Goal: Task Accomplishment & Management: Use online tool/utility

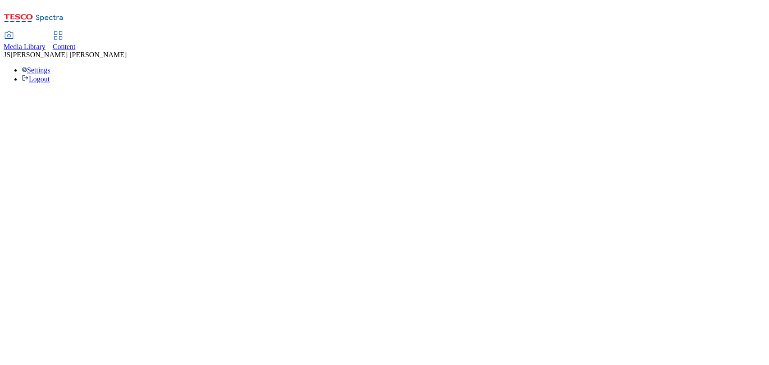
select select "ghs-uk"
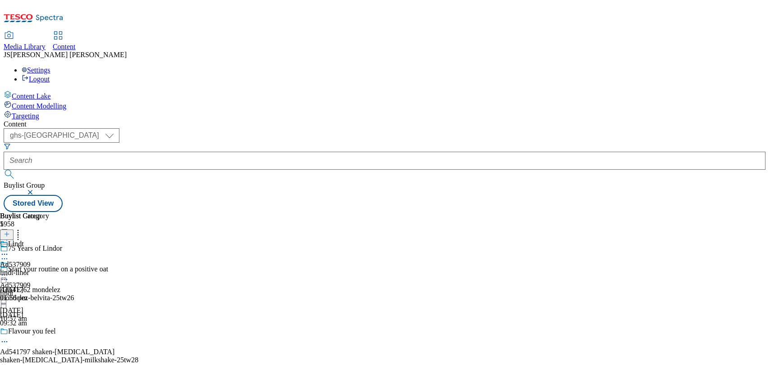
click at [220, 120] on div "Content ( optional ) ghs-roi ghs-uk ghs-uk Buylist Group Stored View Buylist Gr…" at bounding box center [384, 166] width 761 height 92
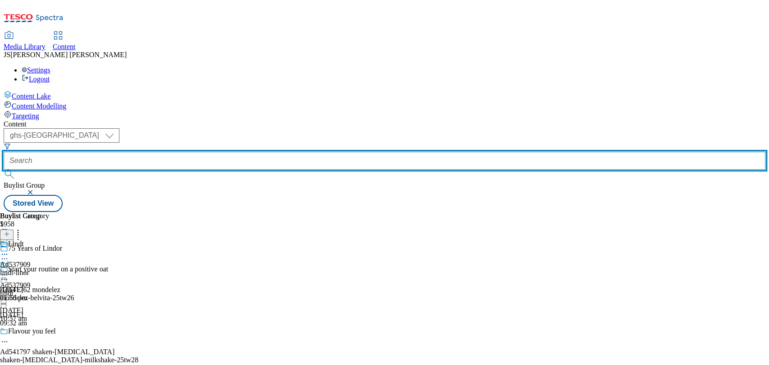
click at [215, 152] on input "text" at bounding box center [384, 161] width 761 height 18
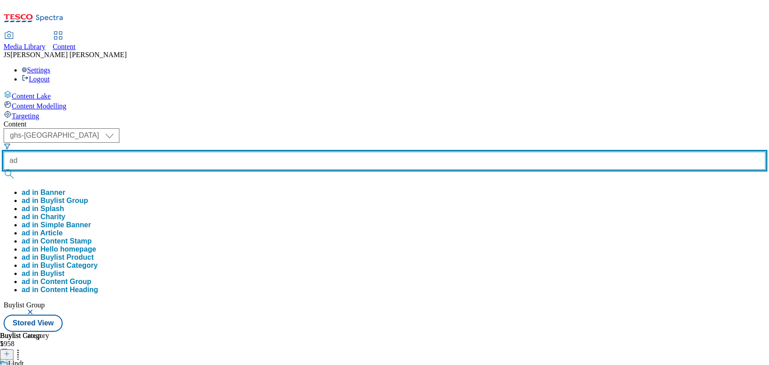
paste input "541218"
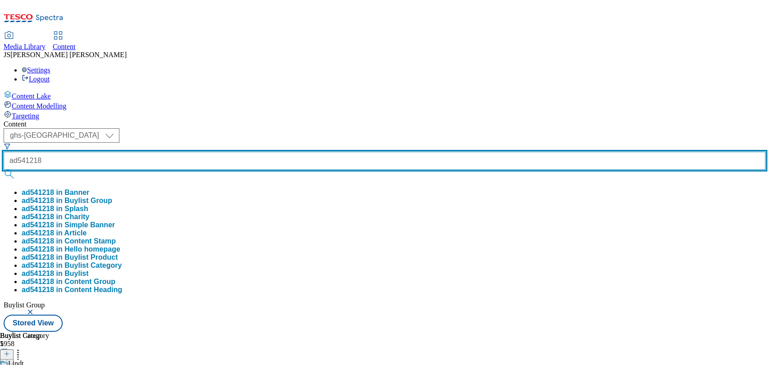
type input "ad541218"
click at [4, 170] on button "submit" at bounding box center [10, 174] width 13 height 9
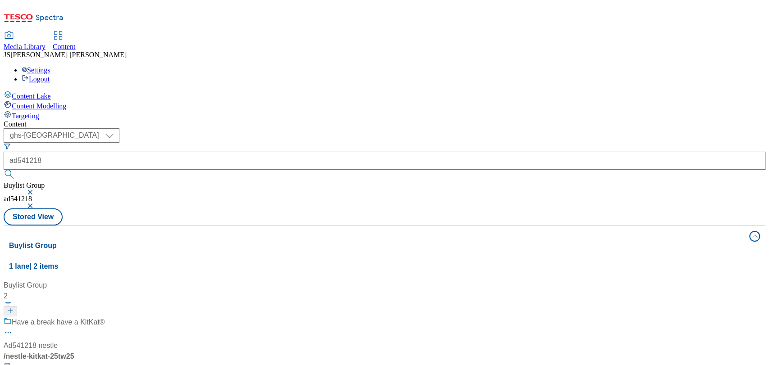
click at [116, 317] on div "Have a break have a KitKat® Ad541218 nestle / nestle-kitkat-25tw25 31 Jul 2025 …" at bounding box center [60, 355] width 113 height 77
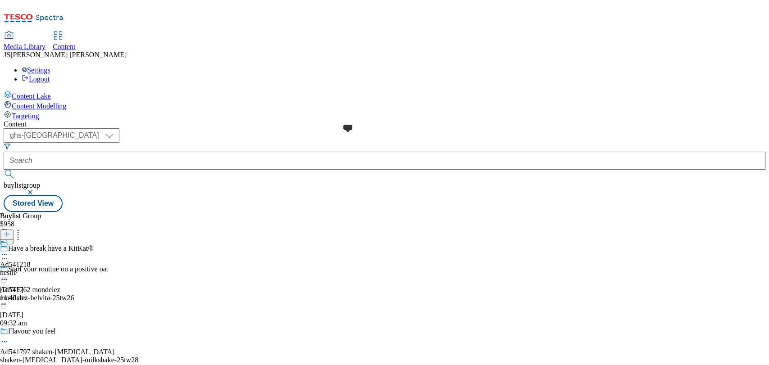
click at [8, 240] on span at bounding box center [8, 245] width 0 height 10
click at [49, 240] on div "Nestle Ad541218 nestle-kitkat 12 Aug 2025 11:40 am" at bounding box center [24, 271] width 49 height 62
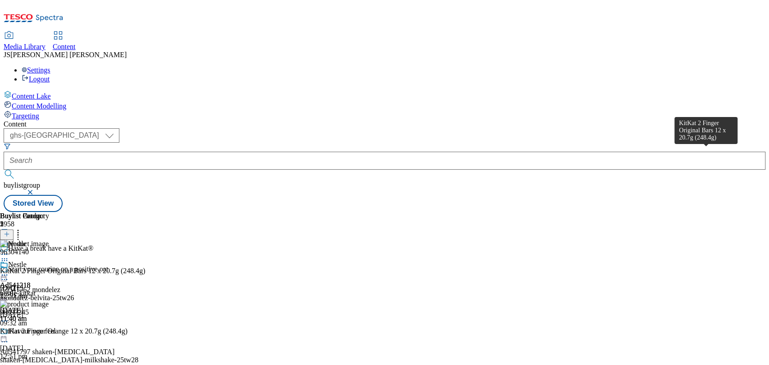
scroll to position [0, 30]
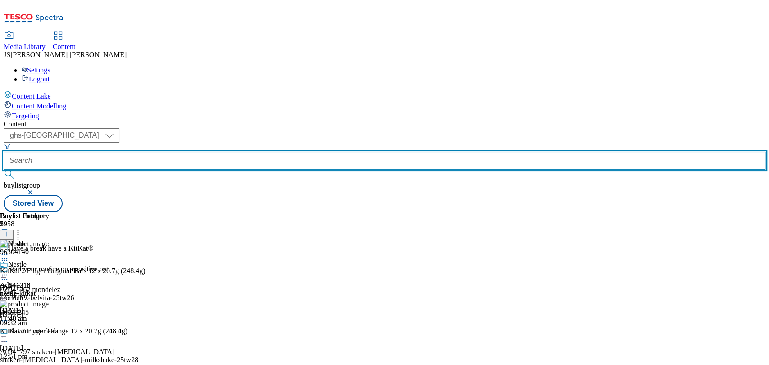
click at [201, 152] on input "text" at bounding box center [384, 161] width 761 height 18
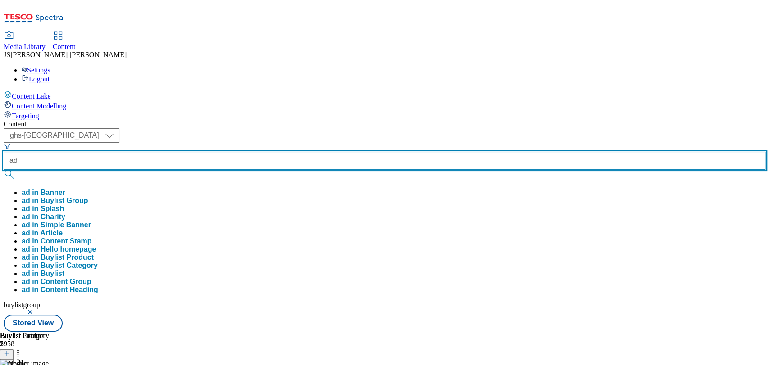
paste input "541221"
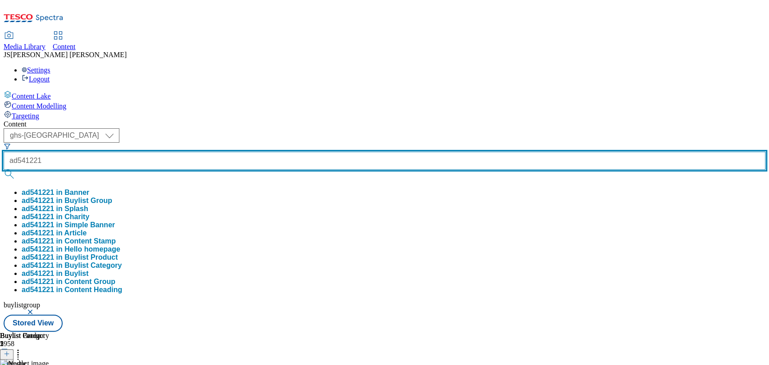
type input "ad541221"
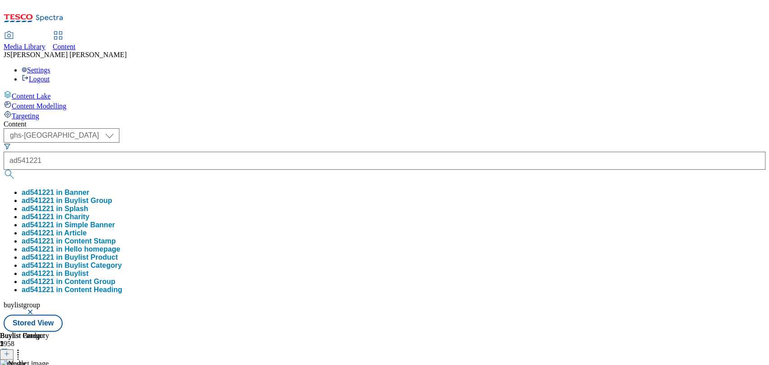
click at [89, 189] on button "ad541221 in Banner" at bounding box center [56, 193] width 68 height 8
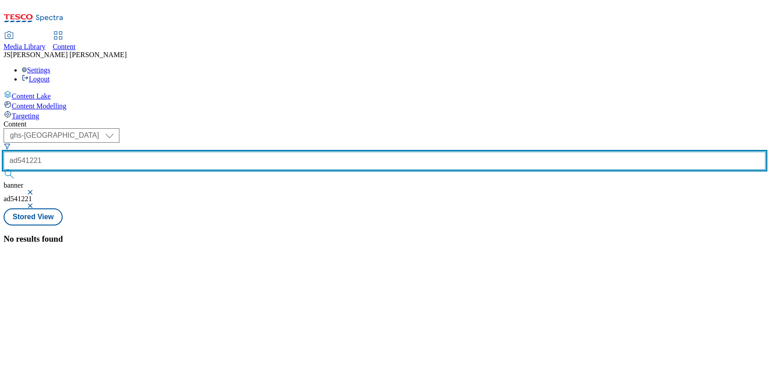
click at [219, 152] on input "ad541221" at bounding box center [384, 161] width 761 height 18
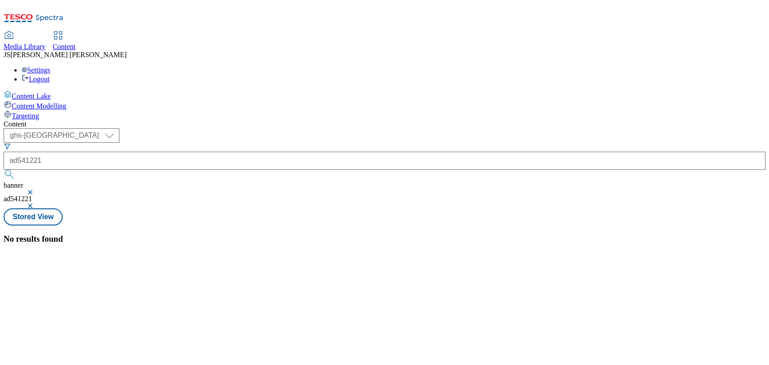
click at [36, 190] on button "button" at bounding box center [31, 192] width 9 height 5
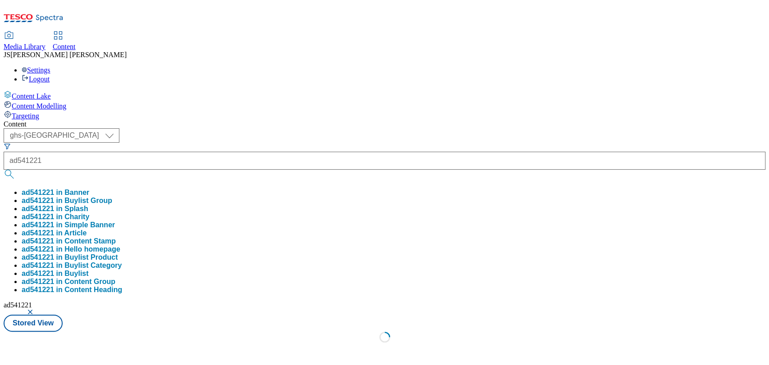
click at [36, 309] on button "button" at bounding box center [31, 311] width 9 height 5
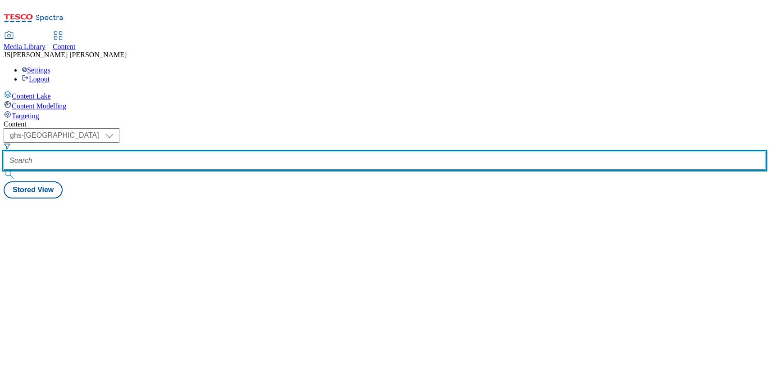
click at [202, 152] on input "text" at bounding box center [384, 161] width 761 height 18
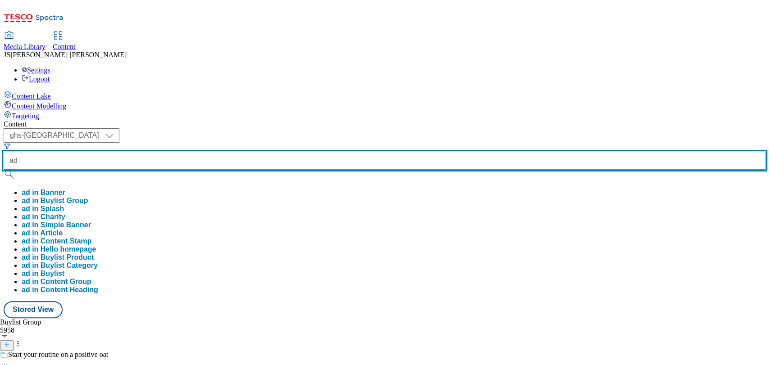
paste input "541221"
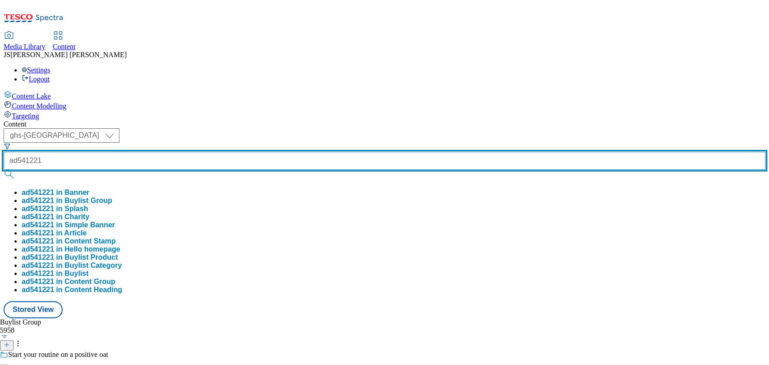
type input "ad541221"
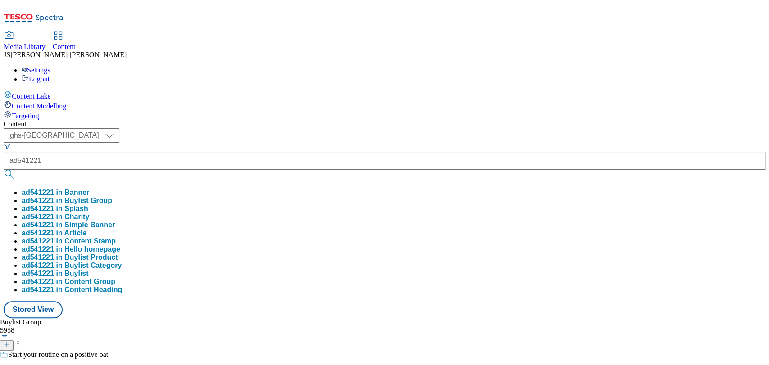
click at [89, 189] on button "ad541221 in Banner" at bounding box center [56, 193] width 68 height 8
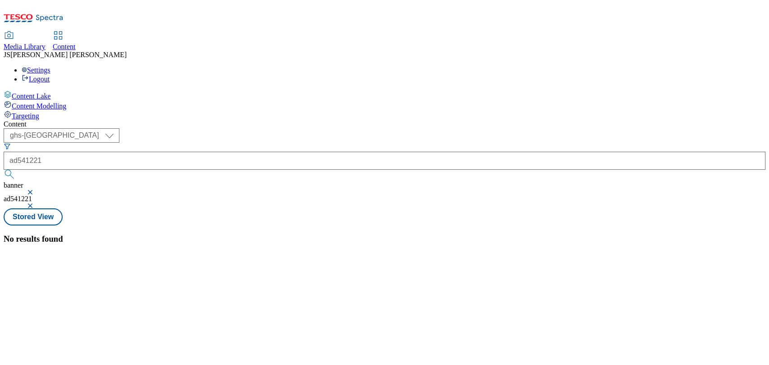
click at [36, 190] on button "button" at bounding box center [31, 192] width 9 height 5
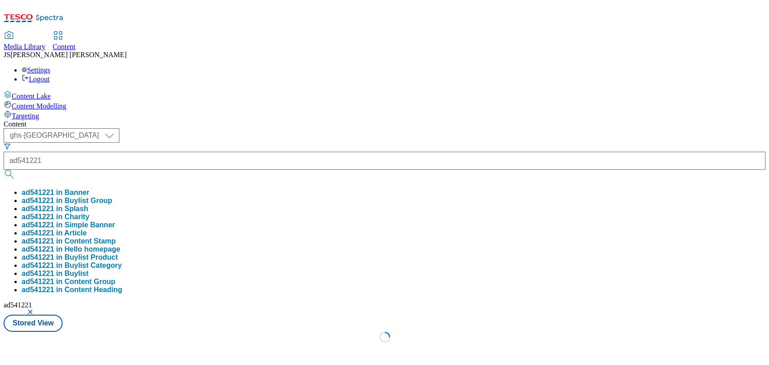
click at [36, 309] on button "button" at bounding box center [31, 311] width 9 height 5
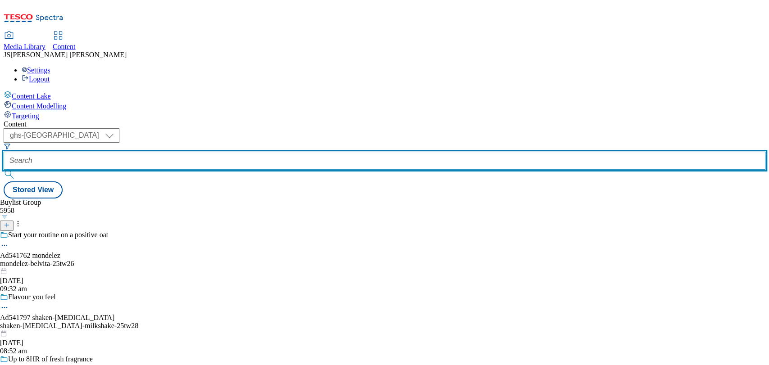
click at [209, 152] on input "text" at bounding box center [384, 161] width 761 height 18
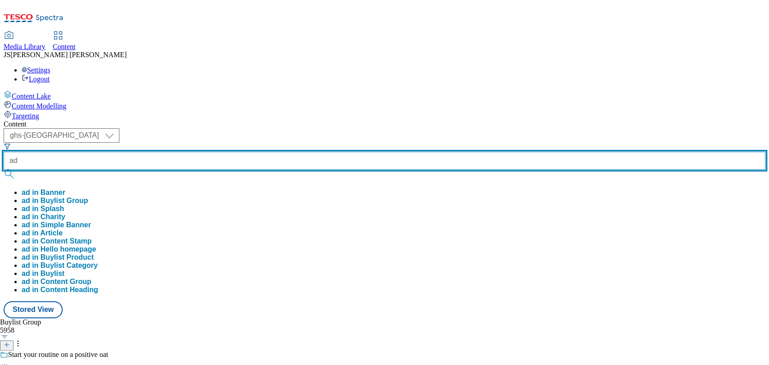
paste input "541221"
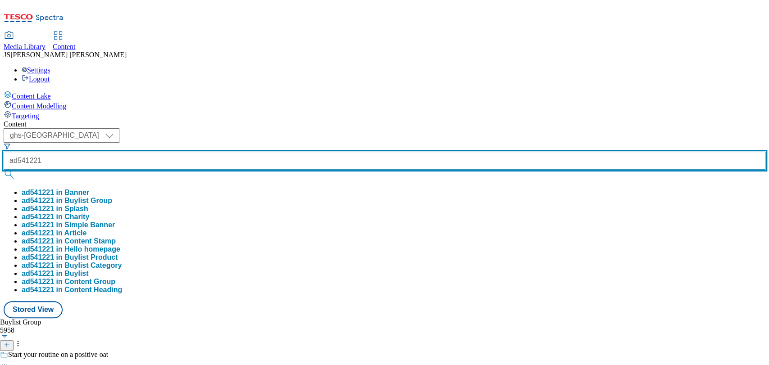
type input "ad541221"
click at [4, 170] on button "submit" at bounding box center [10, 174] width 13 height 9
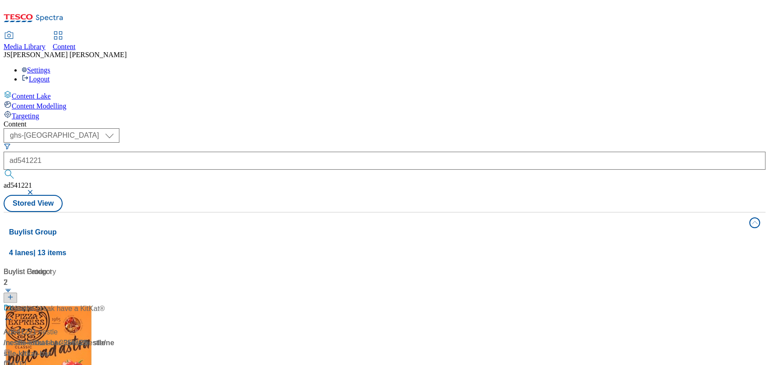
click at [310, 120] on div "Content ( optional ) ghs-roi ghs-uk ghs-uk ad541221 ad541221 Stored View Buylis…" at bounding box center [384, 366] width 761 height 492
click at [116, 304] on div "Ad541221 / nestle-kitkat-bar-25tw25 / nestle 7 Aug 2025 11:34 am" at bounding box center [60, 342] width 113 height 77
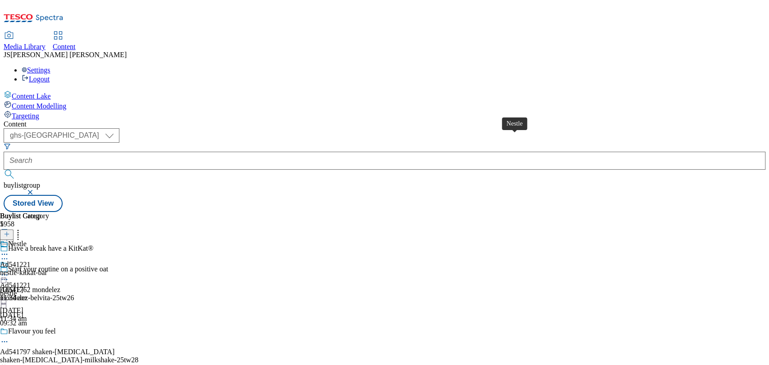
click at [27, 240] on span "Nestle" at bounding box center [17, 245] width 18 height 10
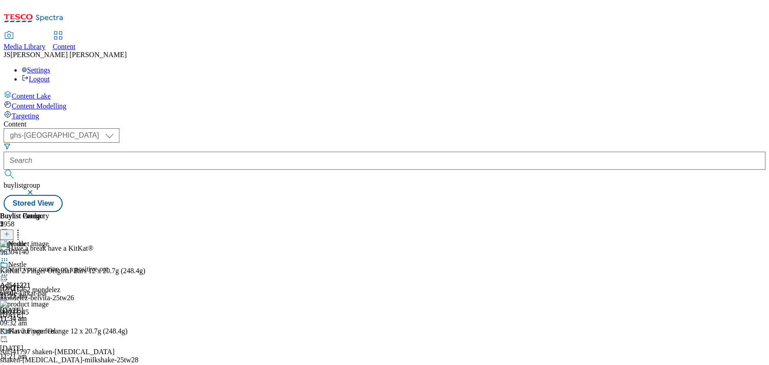
click at [14, 231] on div at bounding box center [7, 235] width 14 height 8
click at [9, 256] on icon at bounding box center [4, 260] width 9 height 9
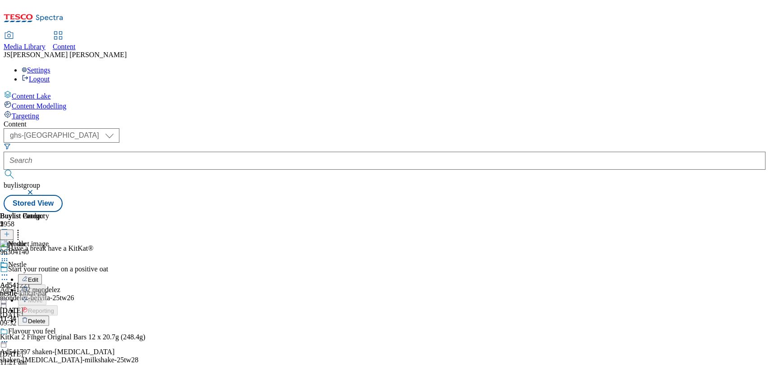
click at [45, 318] on span "Delete" at bounding box center [37, 321] width 18 height 7
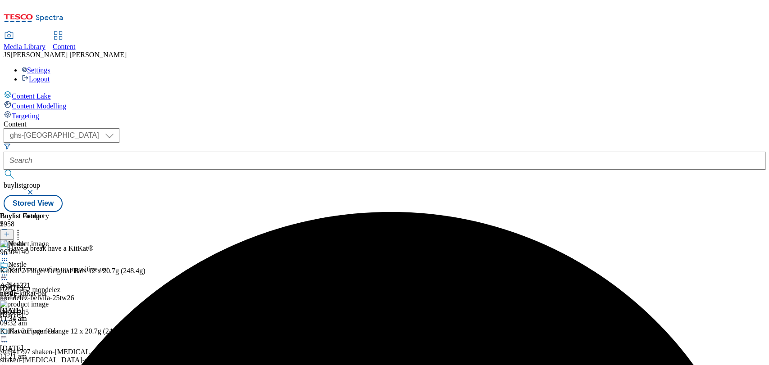
click at [9, 271] on icon at bounding box center [4, 275] width 9 height 9
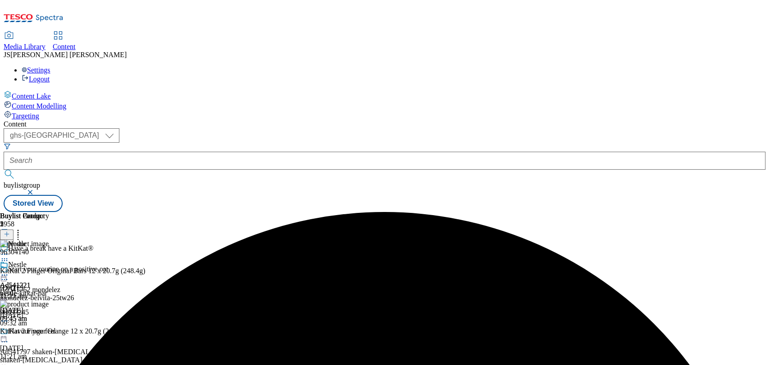
click at [9, 256] on icon at bounding box center [4, 260] width 9 height 9
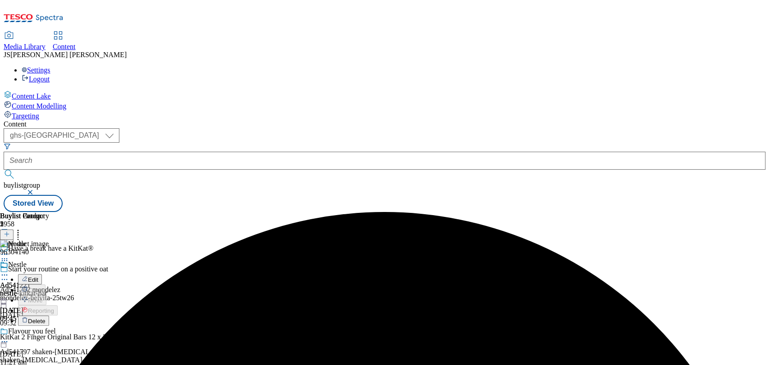
click at [45, 318] on span "Delete" at bounding box center [37, 321] width 18 height 7
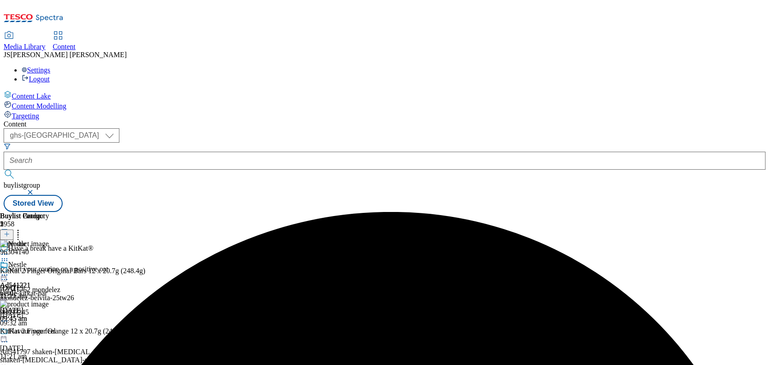
click at [9, 256] on icon at bounding box center [4, 260] width 9 height 9
click at [9, 271] on icon at bounding box center [4, 275] width 9 height 9
click at [58, 343] on span "Un-preview" at bounding box center [43, 346] width 30 height 7
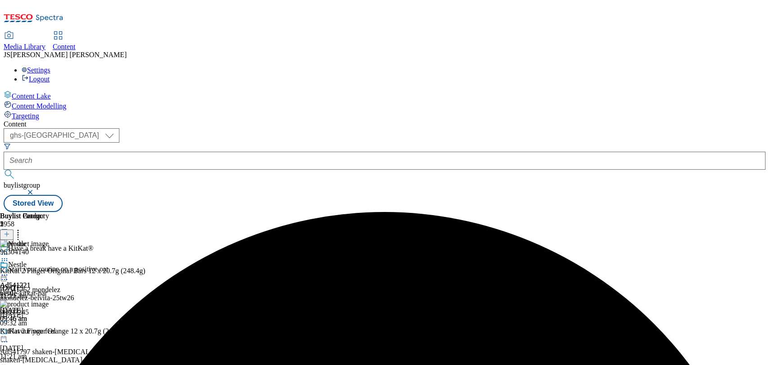
click at [9, 256] on icon at bounding box center [4, 260] width 9 height 9
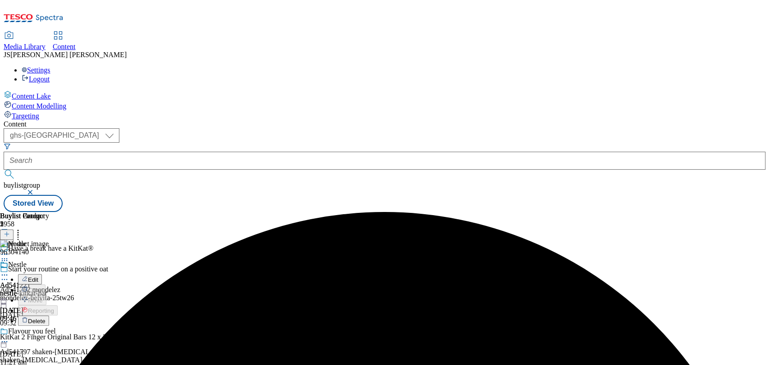
click at [45, 318] on span "Delete" at bounding box center [37, 321] width 18 height 7
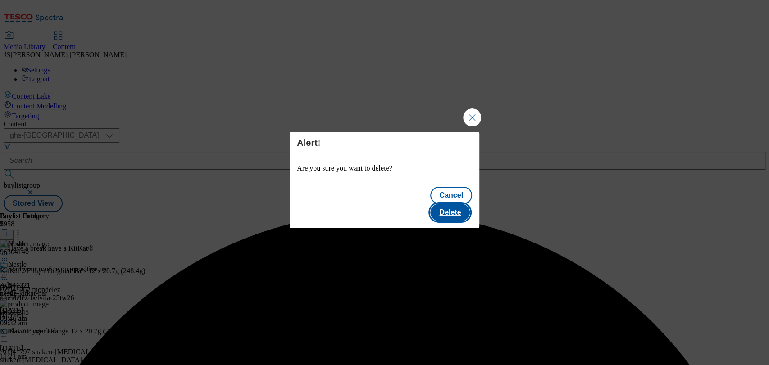
click at [464, 206] on button "Delete" at bounding box center [450, 212] width 40 height 17
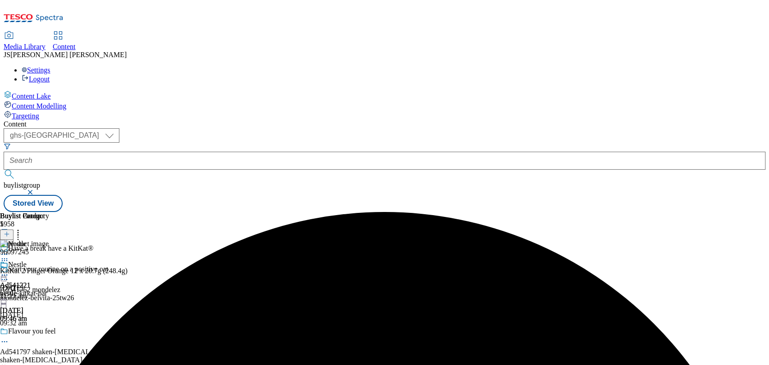
click at [127, 256] on div at bounding box center [63, 261] width 127 height 11
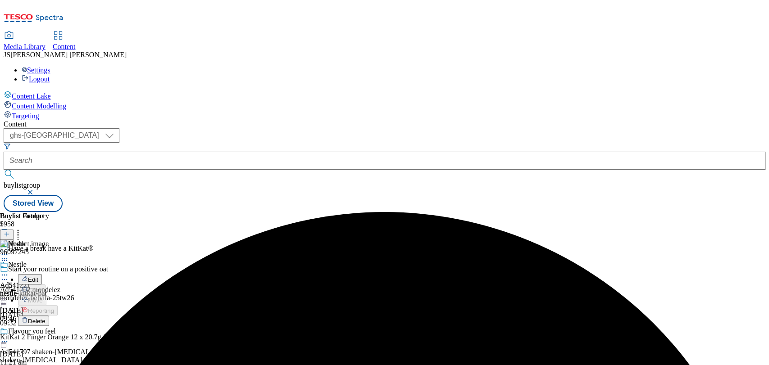
click at [45, 318] on span "Delete" at bounding box center [37, 321] width 18 height 7
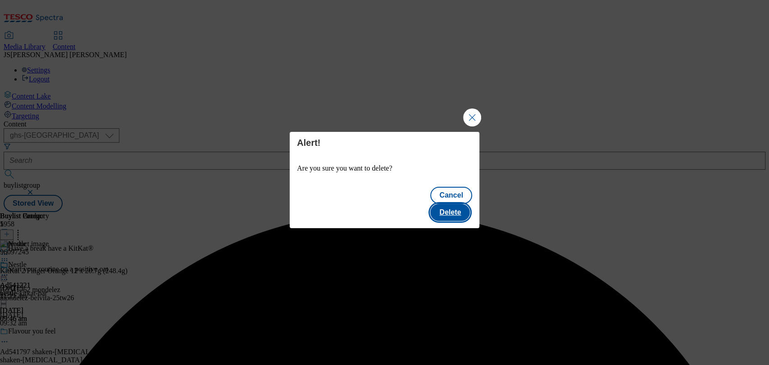
click at [449, 204] on button "Delete" at bounding box center [450, 212] width 40 height 17
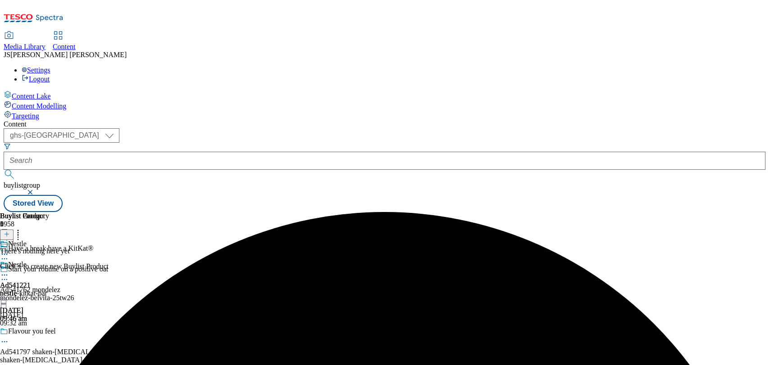
click at [10, 231] on icon at bounding box center [7, 234] width 6 height 6
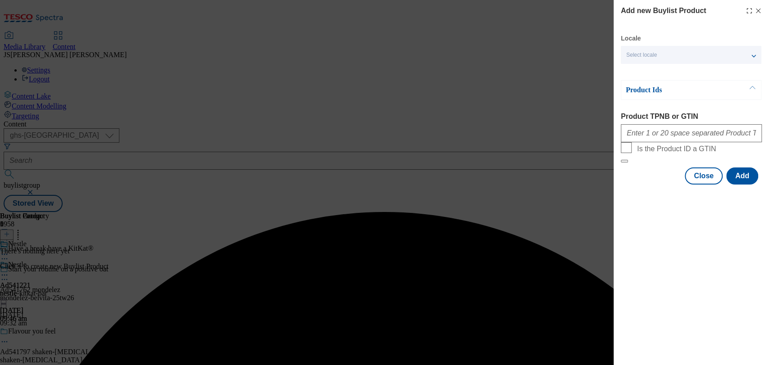
click at [648, 56] on span "Select locale" at bounding box center [641, 55] width 31 height 7
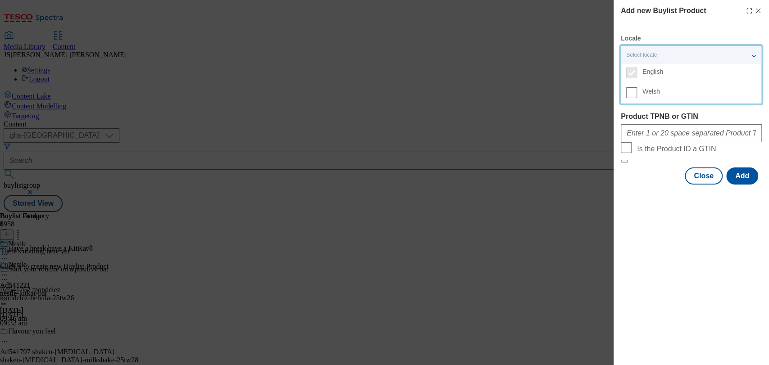
click at [671, 28] on div "Add new Buylist Product Locale Select locale English Welsh Product Ids Product …" at bounding box center [691, 94] width 141 height 179
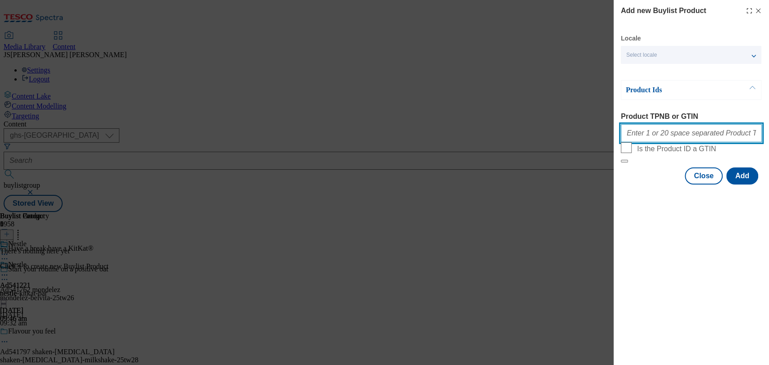
click at [666, 139] on input "Product TPNB or GTIN" at bounding box center [691, 133] width 141 height 18
paste input "96717734 96308994 96240306 96181479 94034237 96311897 96235987 96874126"
type input "96717734 96308994 96240306 96181479 94034237 96311897 96235987 96874126"
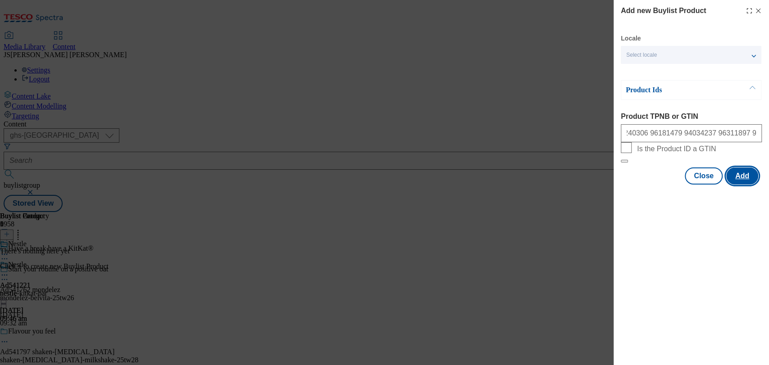
click at [739, 185] on button "Add" at bounding box center [742, 176] width 32 height 17
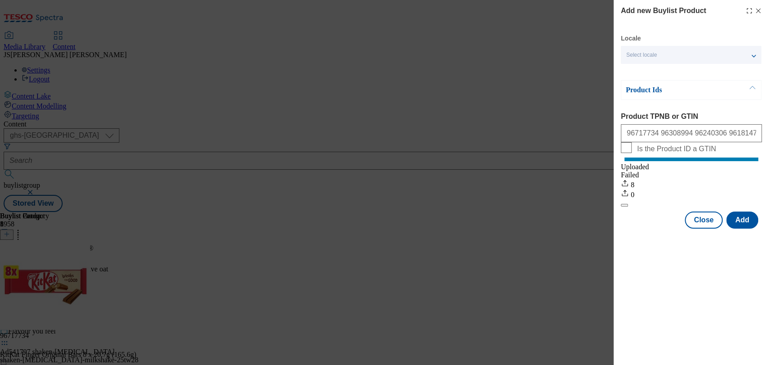
click at [588, 47] on div "Add new Buylist Product Locale Select locale English Welsh Product Ids Product …" at bounding box center [384, 182] width 769 height 365
click at [761, 11] on div "Add new Buylist Product Locale Select locale English Welsh Product Ids Product …" at bounding box center [690, 115] width 155 height 231
click at [755, 13] on icon "Modal" at bounding box center [757, 10] width 7 height 7
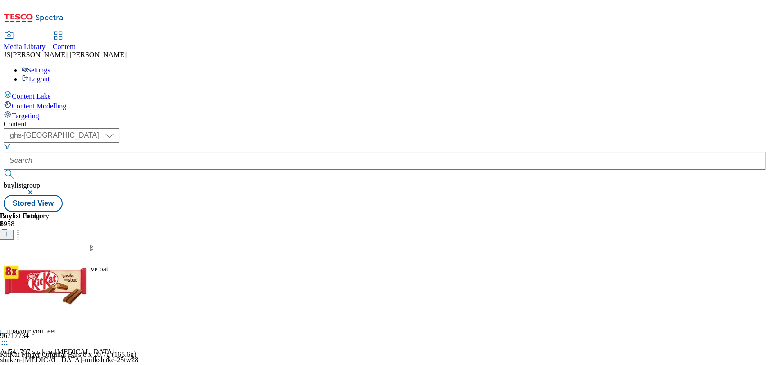
click at [8, 275] on circle at bounding box center [6, 275] width 1 height 1
click at [53, 330] on button "Preview" at bounding box center [35, 335] width 35 height 10
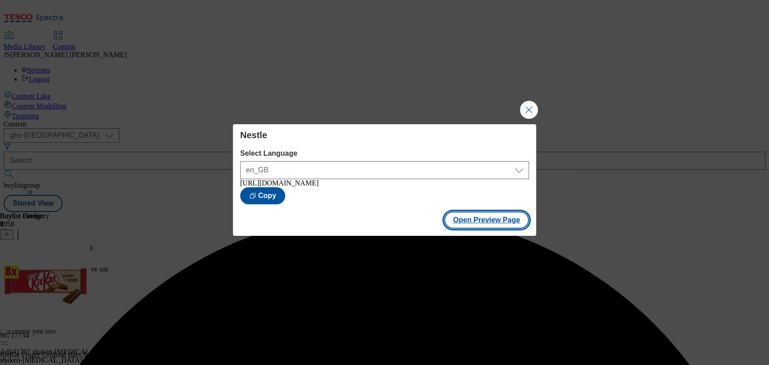
click at [486, 224] on button "Open Preview Page" at bounding box center [486, 220] width 85 height 17
click at [526, 107] on button "Close Modal" at bounding box center [529, 110] width 18 height 18
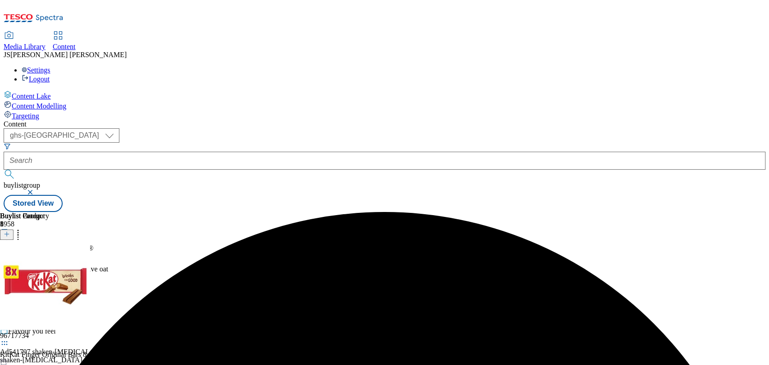
click at [9, 271] on icon at bounding box center [4, 275] width 9 height 9
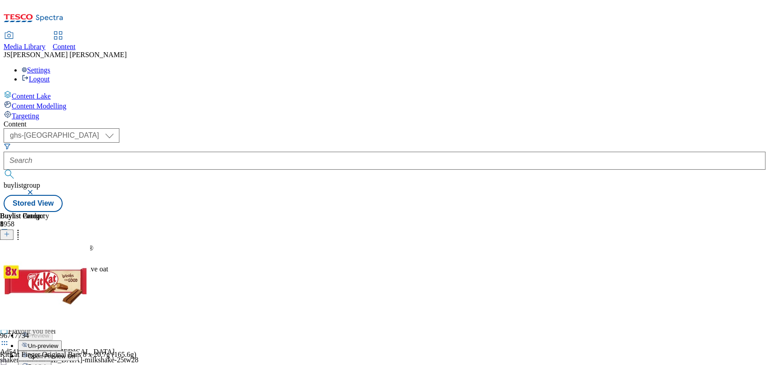
click at [48, 363] on span "Publish" at bounding box center [38, 366] width 20 height 7
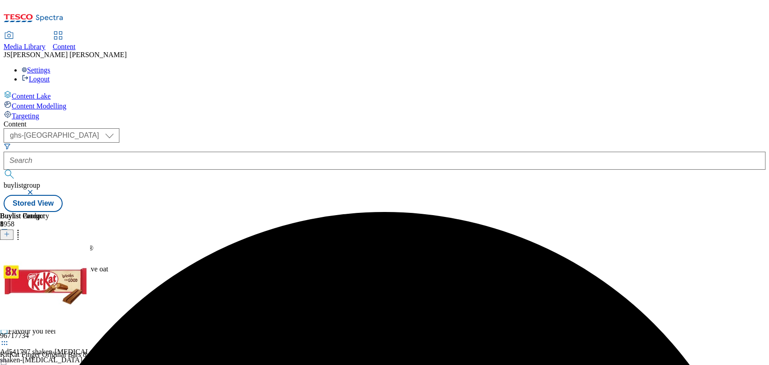
click at [9, 271] on icon at bounding box center [4, 275] width 9 height 9
click at [75, 353] on span "Open Preview Url" at bounding box center [51, 356] width 47 height 7
